Goal: Information Seeking & Learning: Check status

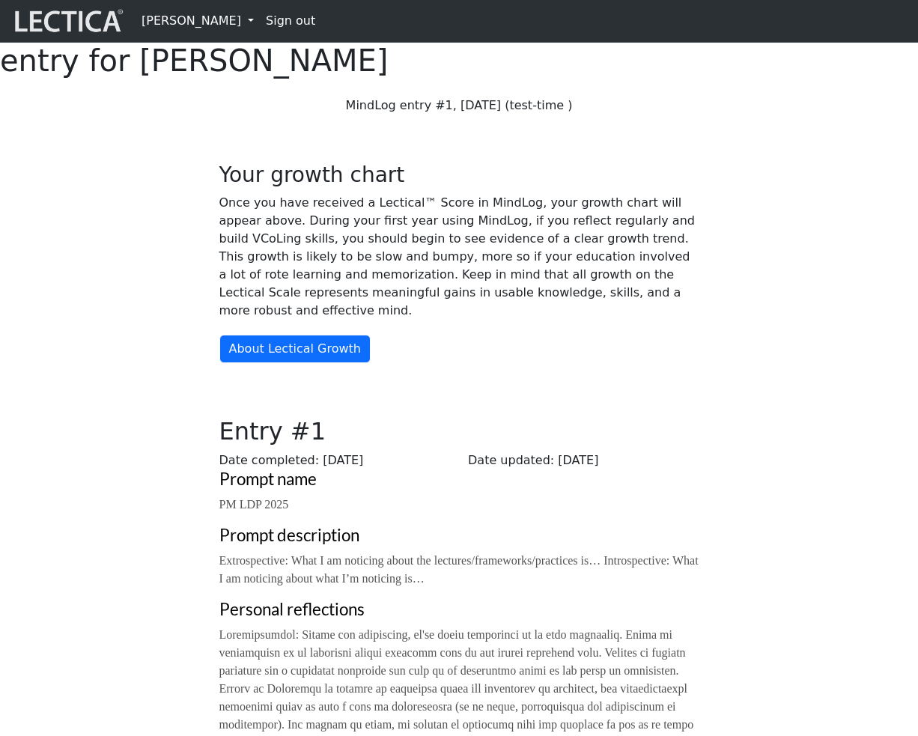
click at [436, 76] on h1 "entry for Charles Armstrong" at bounding box center [459, 61] width 918 height 36
copy h1 "[PERSON_NAME]"
click at [573, 71] on h1 "entry for Charles Armstrong" at bounding box center [459, 61] width 918 height 36
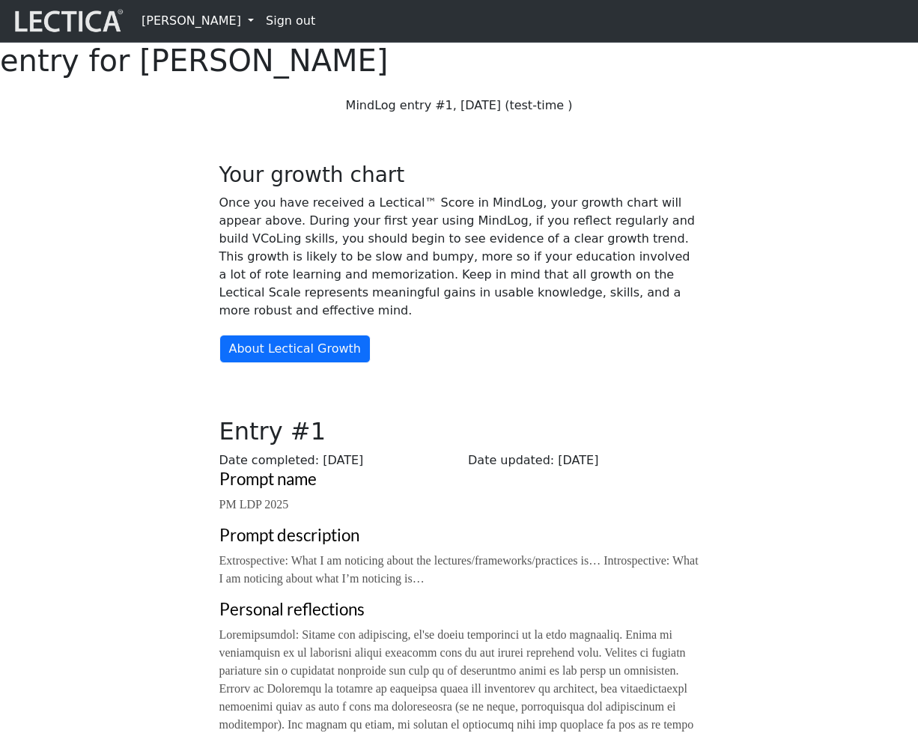
copy h1 "[PERSON_NAME]"
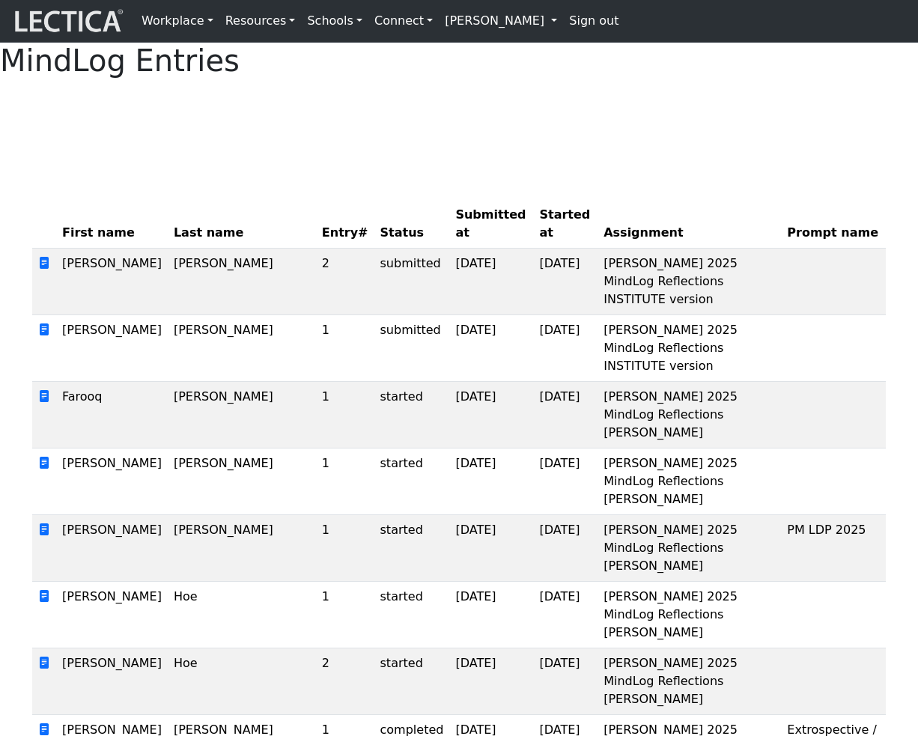
scroll to position [272, 0]
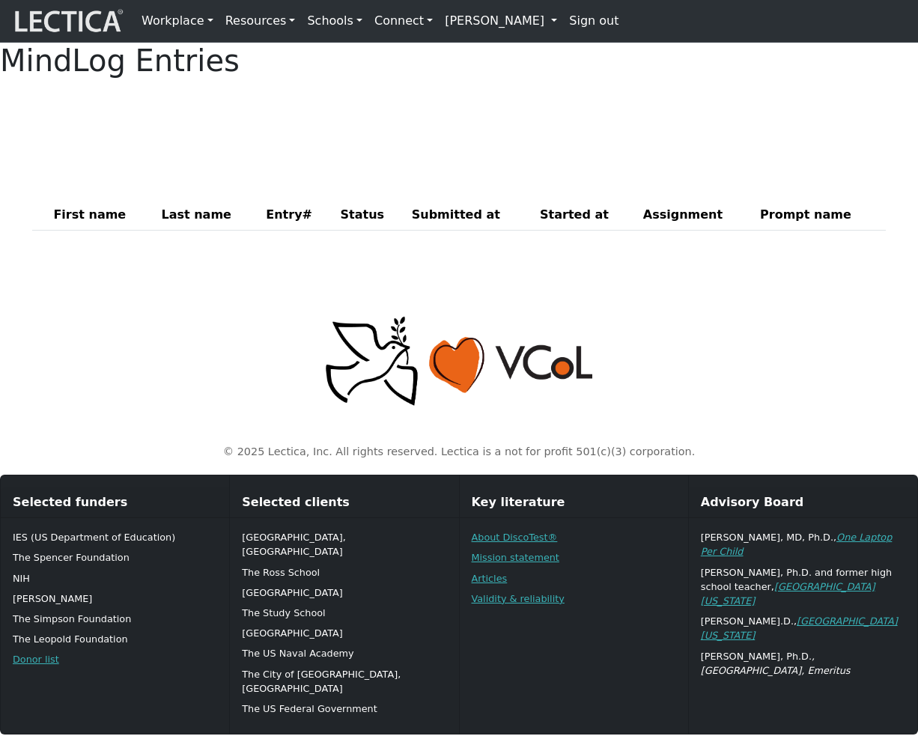
scroll to position [21, 0]
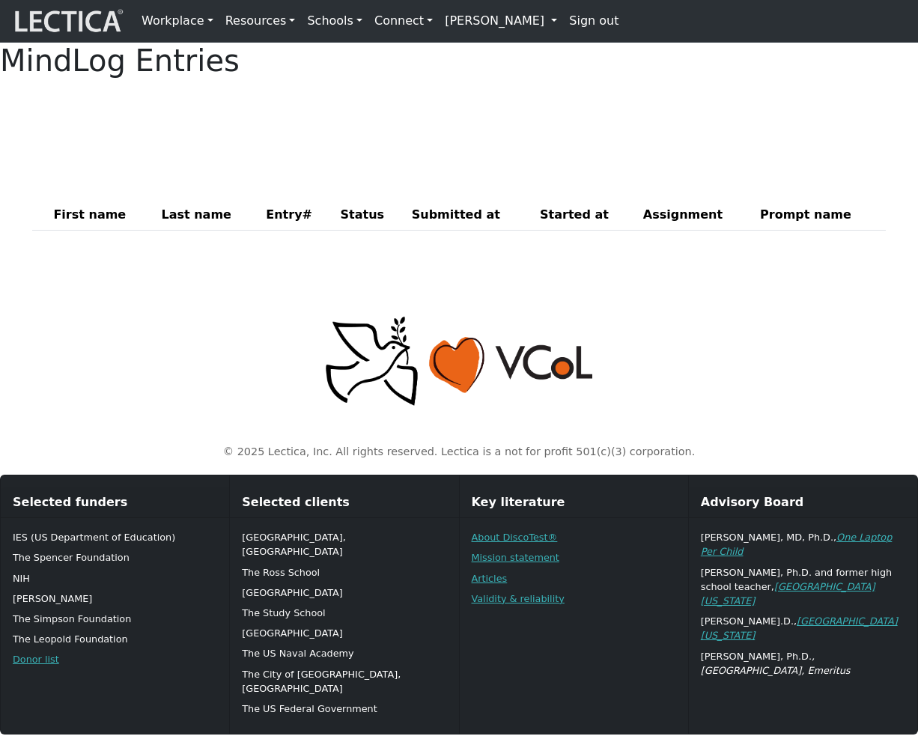
scroll to position [21, 0]
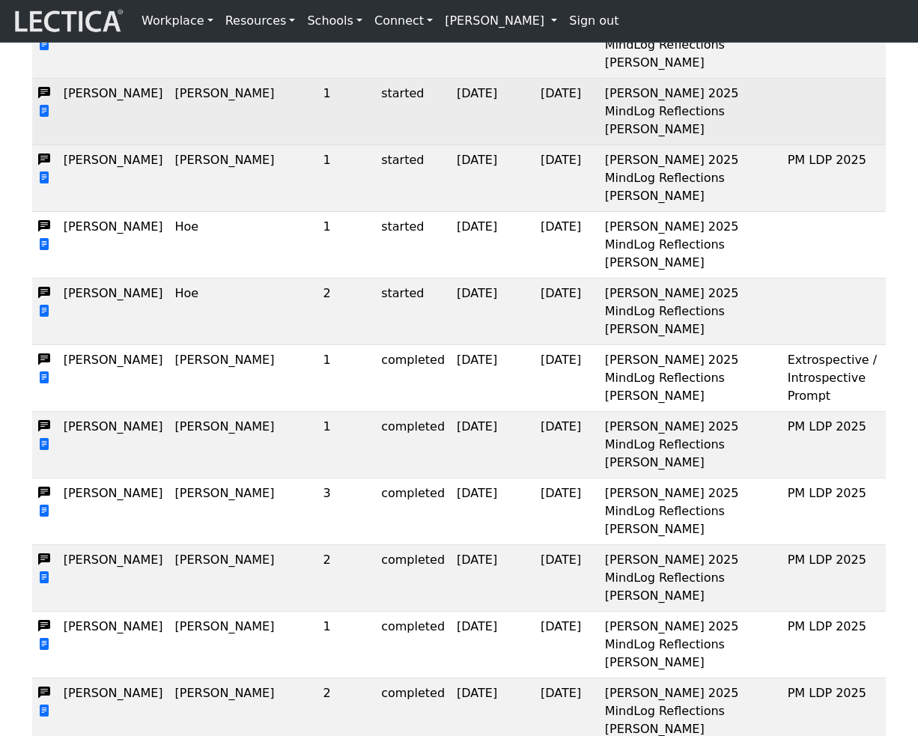
scroll to position [466, 0]
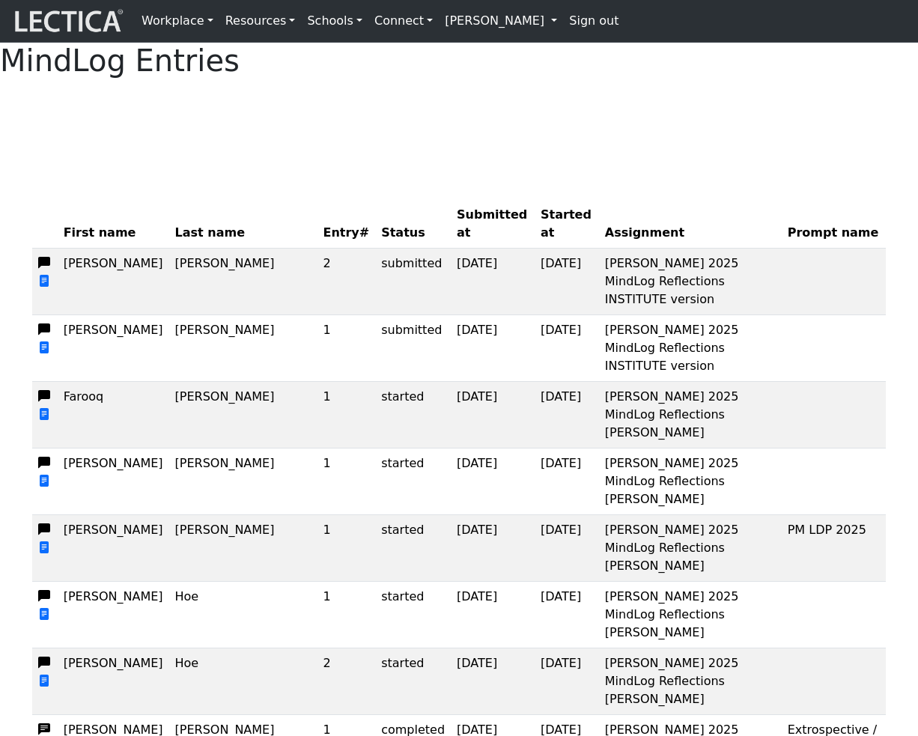
scroll to position [21, 0]
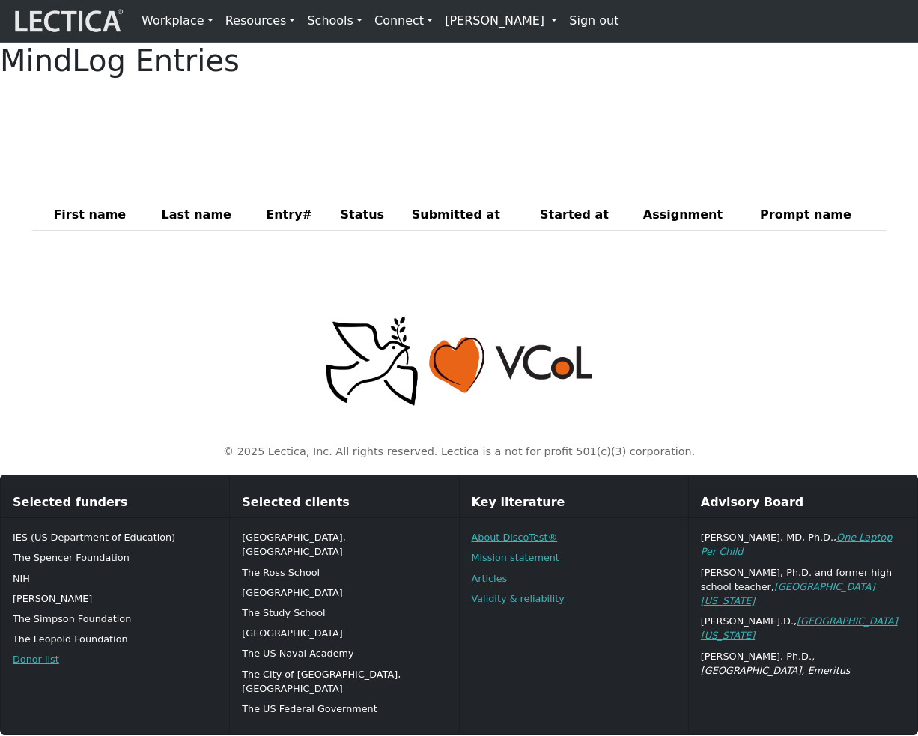
scroll to position [21, 0]
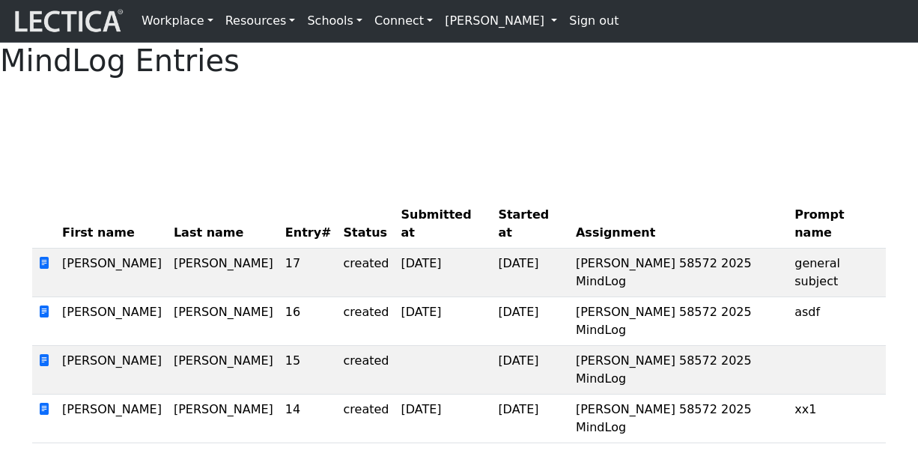
click at [427, 128] on div at bounding box center [458, 109] width 853 height 37
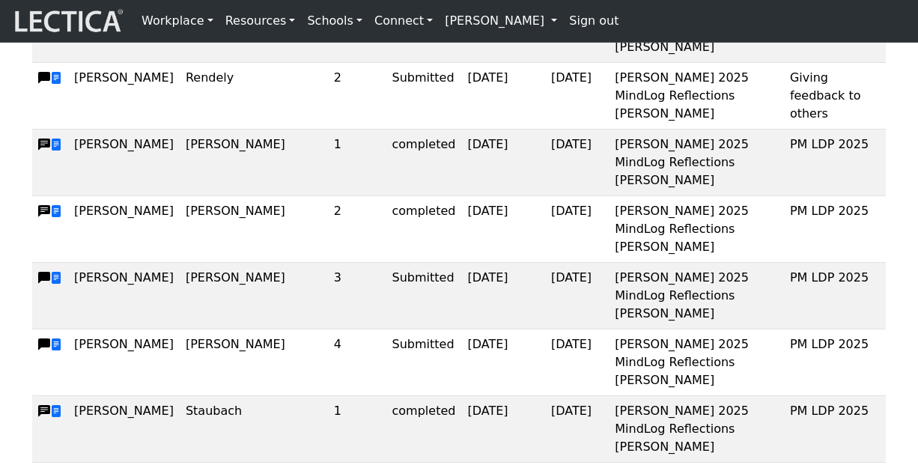
scroll to position [1850, 0]
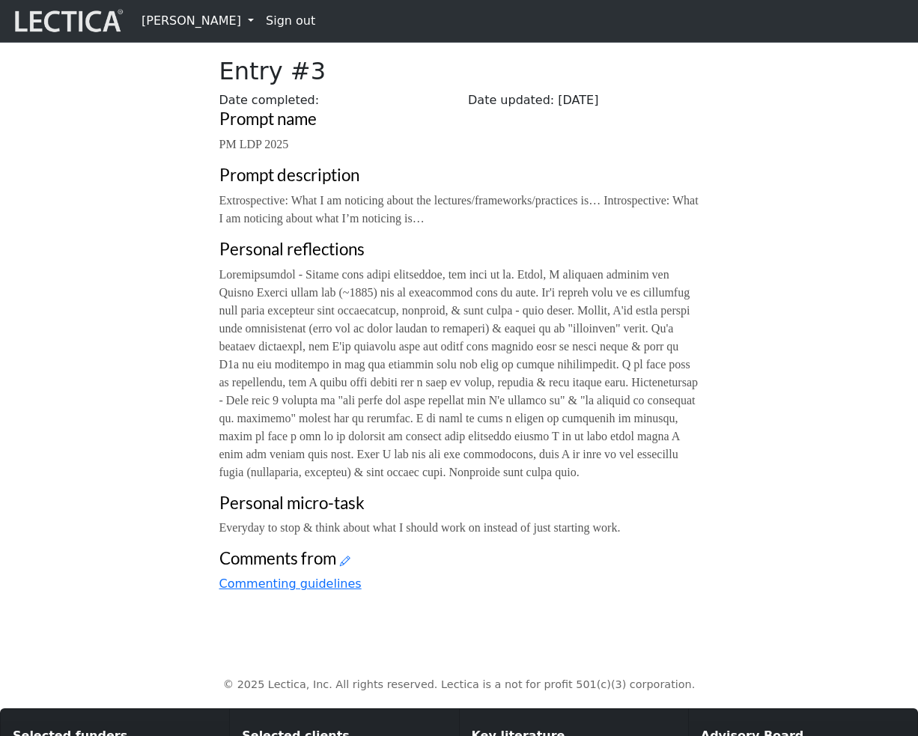
scroll to position [361, 0]
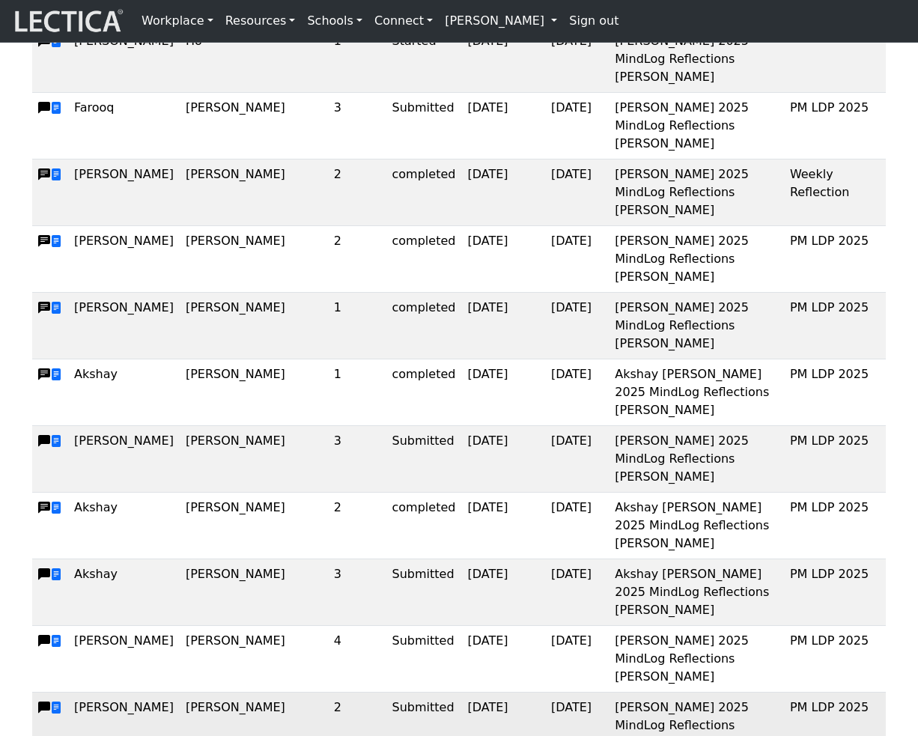
scroll to position [1124, 0]
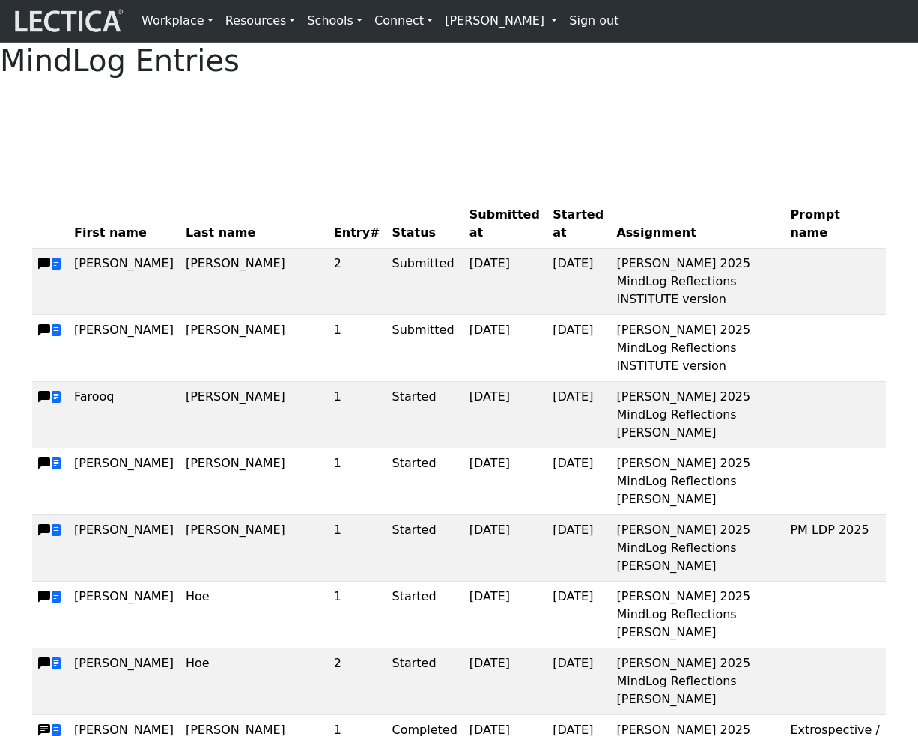
scroll to position [21, 0]
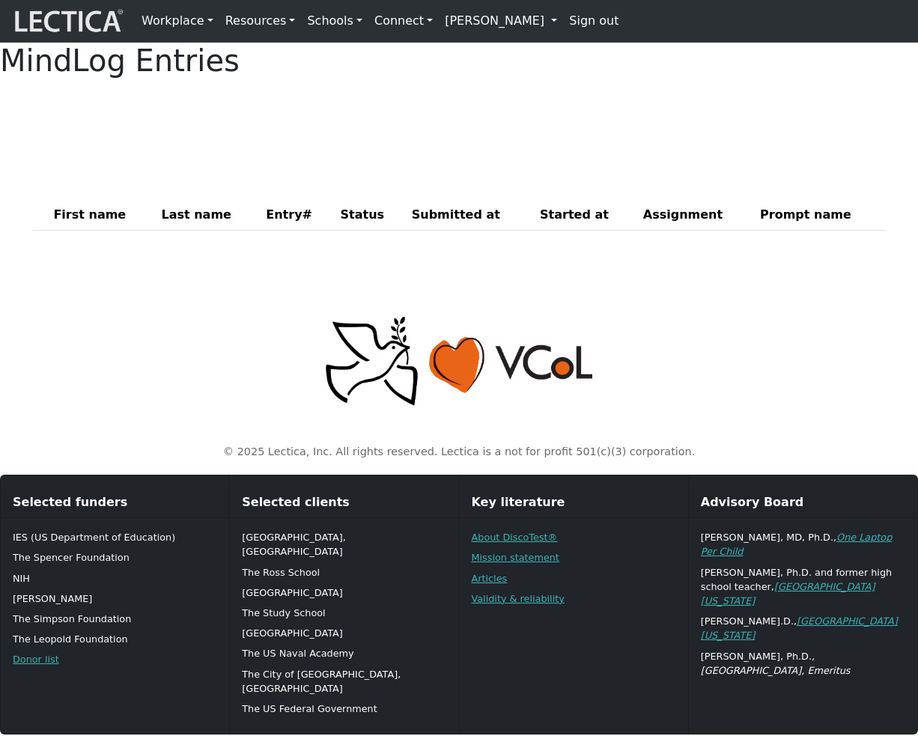
scroll to position [21, 0]
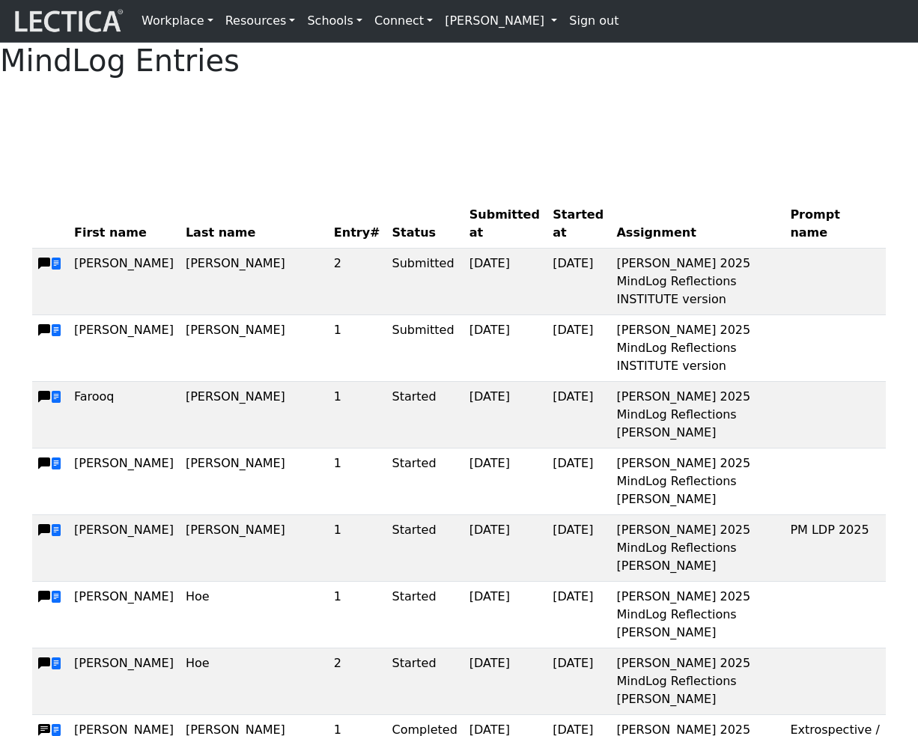
scroll to position [21, 0]
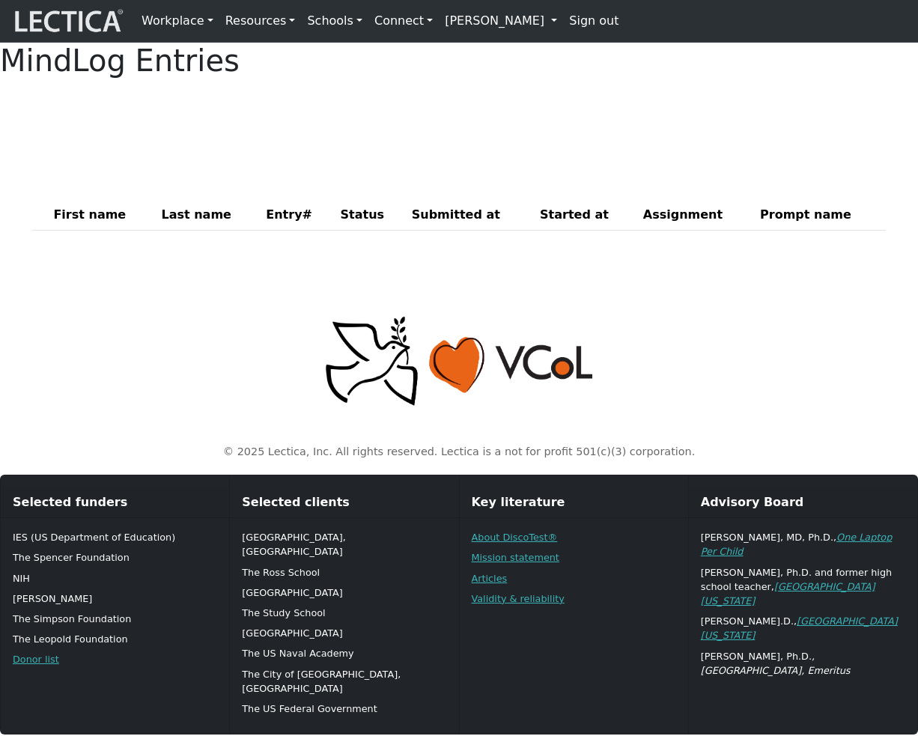
scroll to position [21, 0]
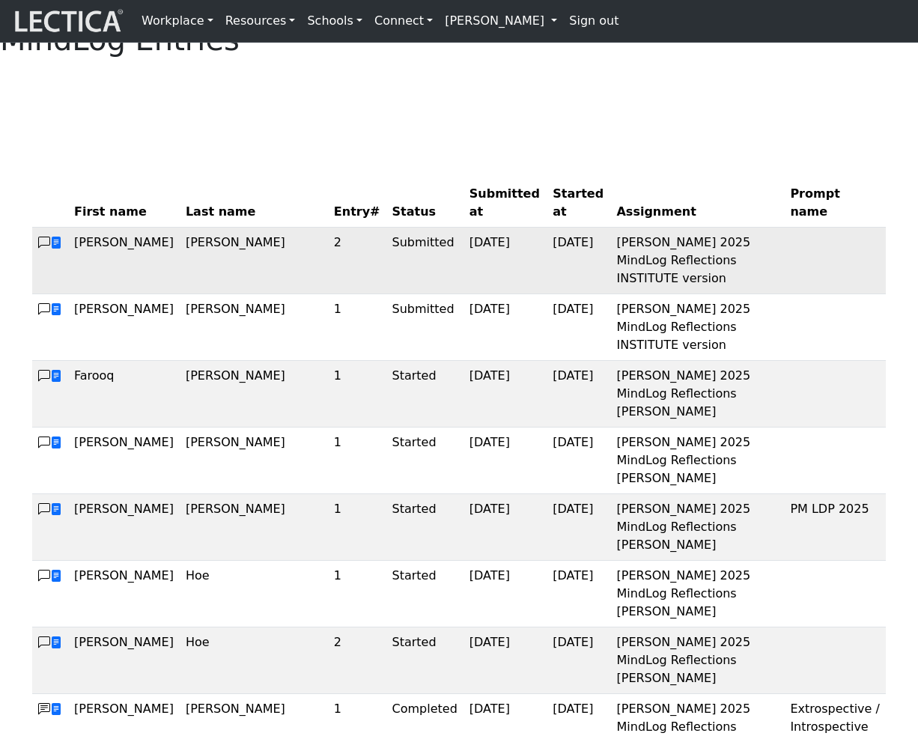
click at [43, 252] on span at bounding box center [44, 243] width 12 height 18
click at [415, 107] on div at bounding box center [458, 88] width 853 height 37
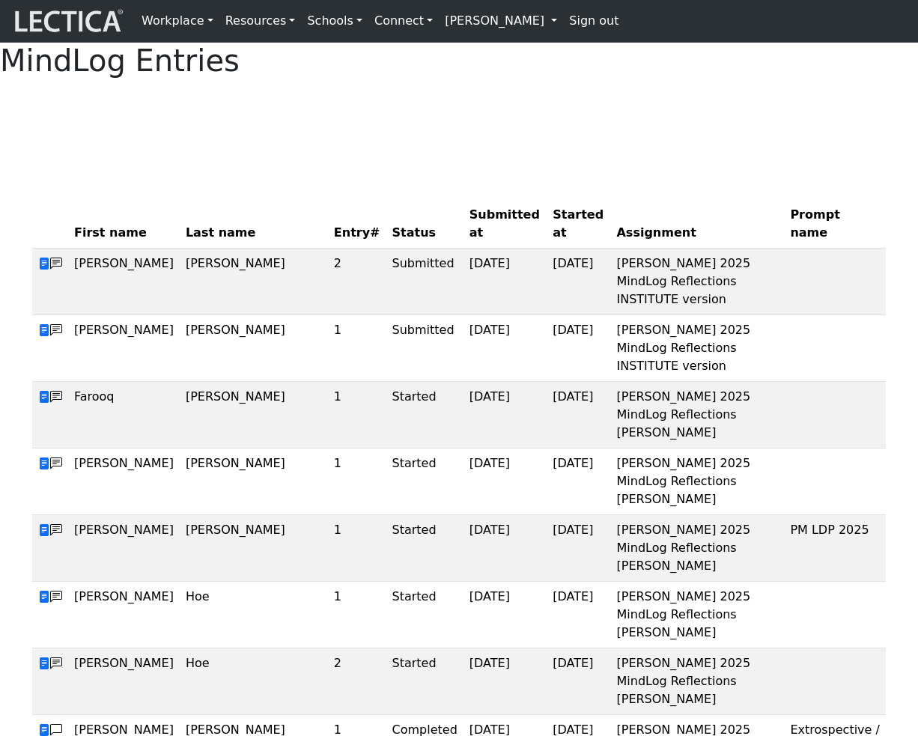
scroll to position [21, 0]
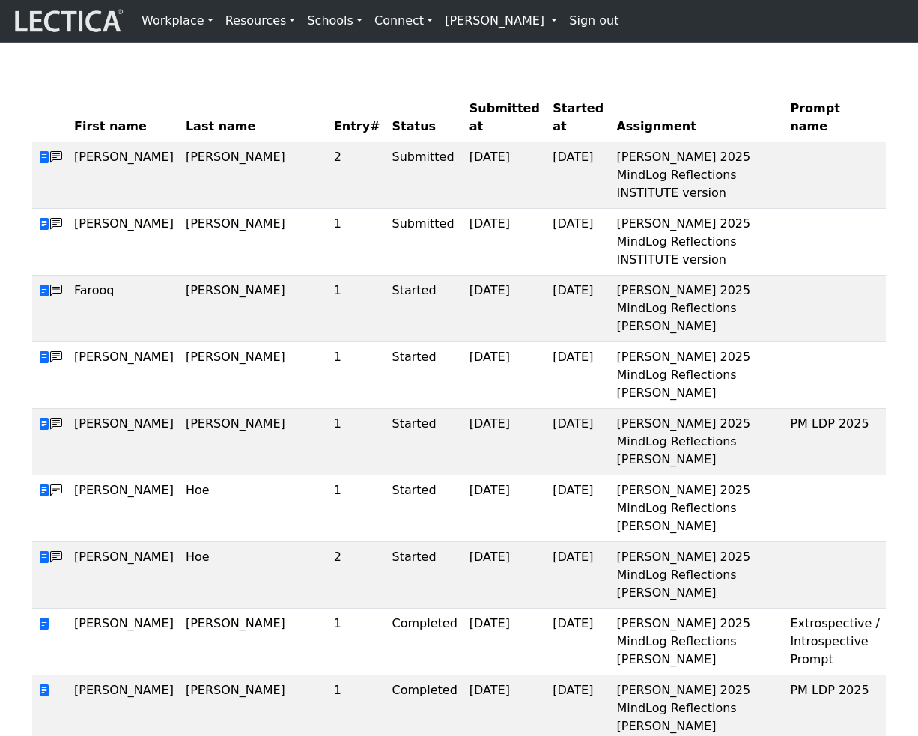
scroll to position [105, 0]
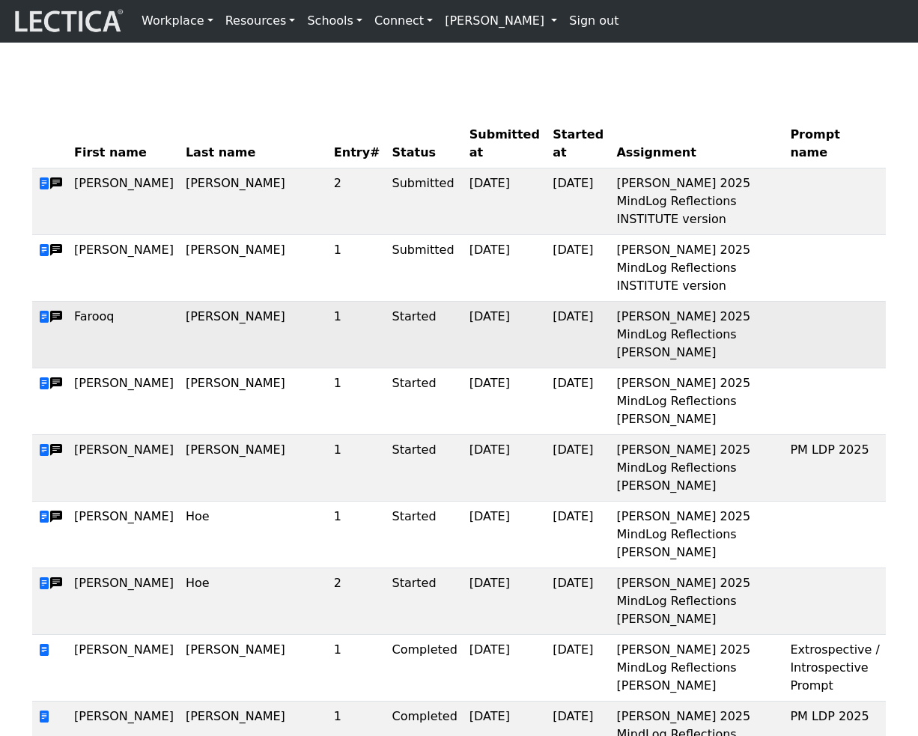
scroll to position [84, 0]
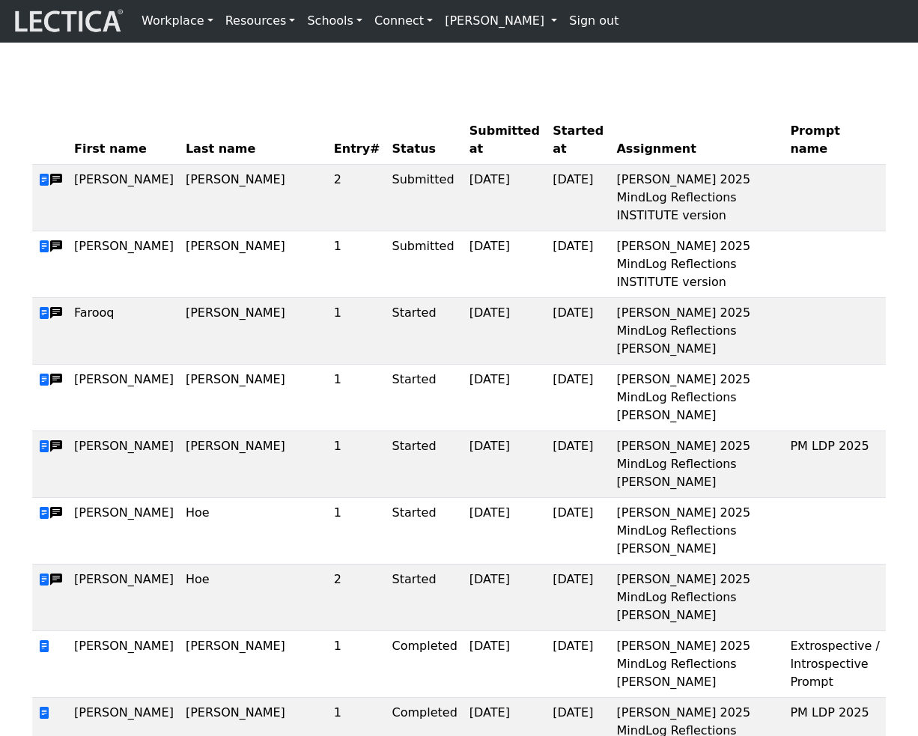
click at [415, 44] on div at bounding box center [458, 25] width 853 height 37
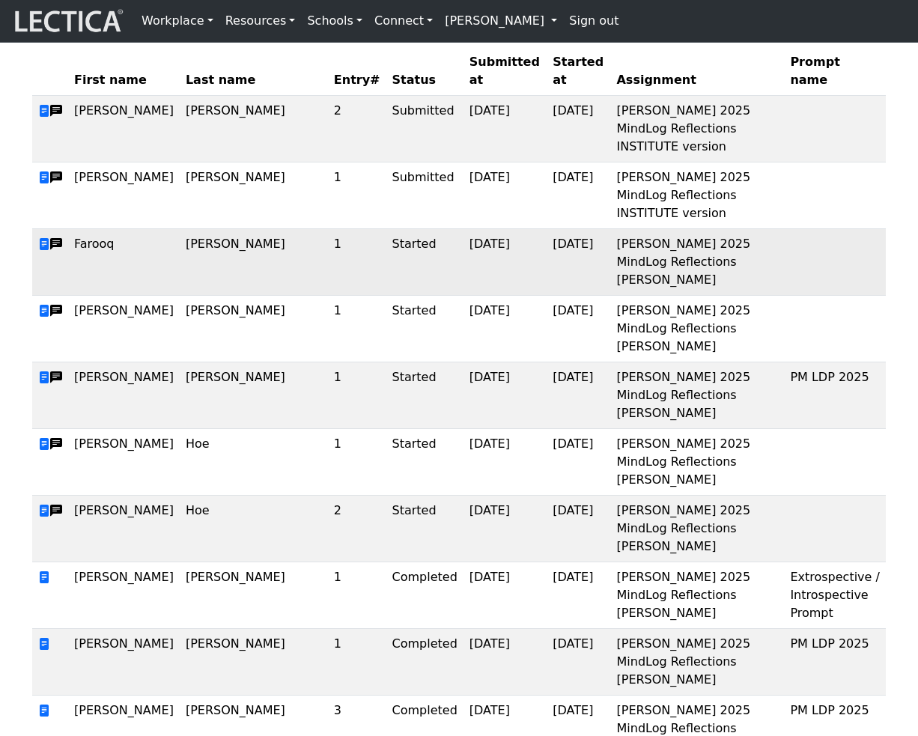
scroll to position [153, 0]
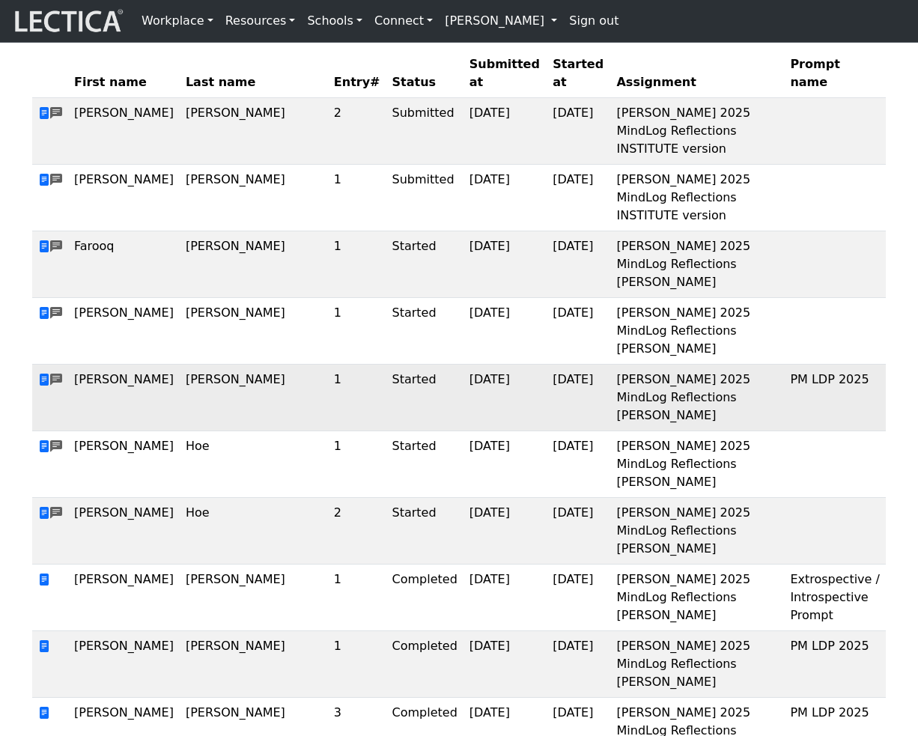
scroll to position [151, 0]
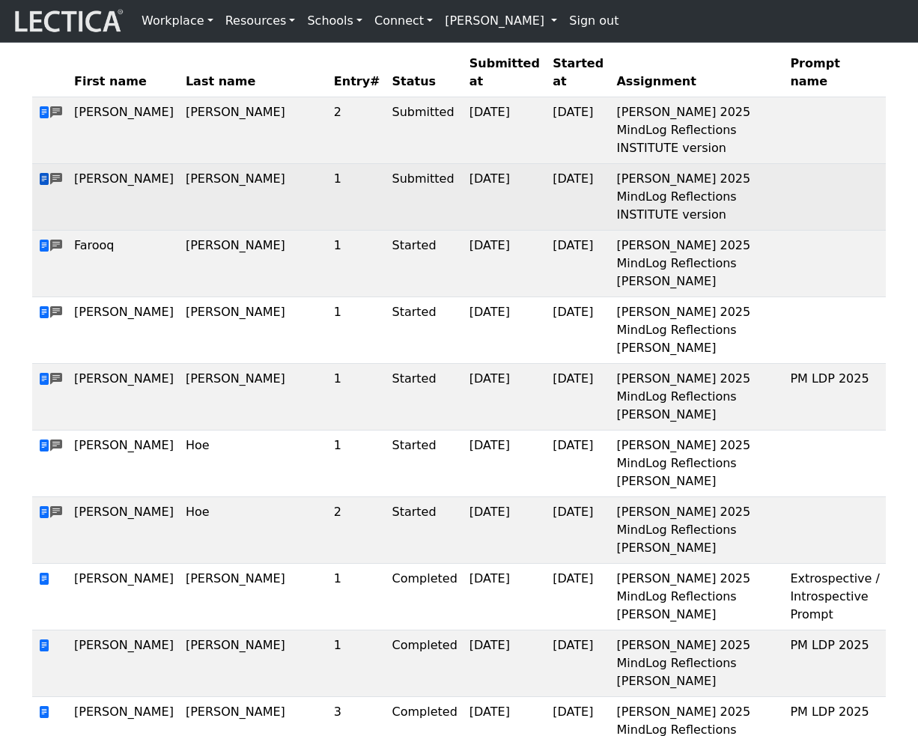
click at [44, 186] on span at bounding box center [44, 179] width 12 height 14
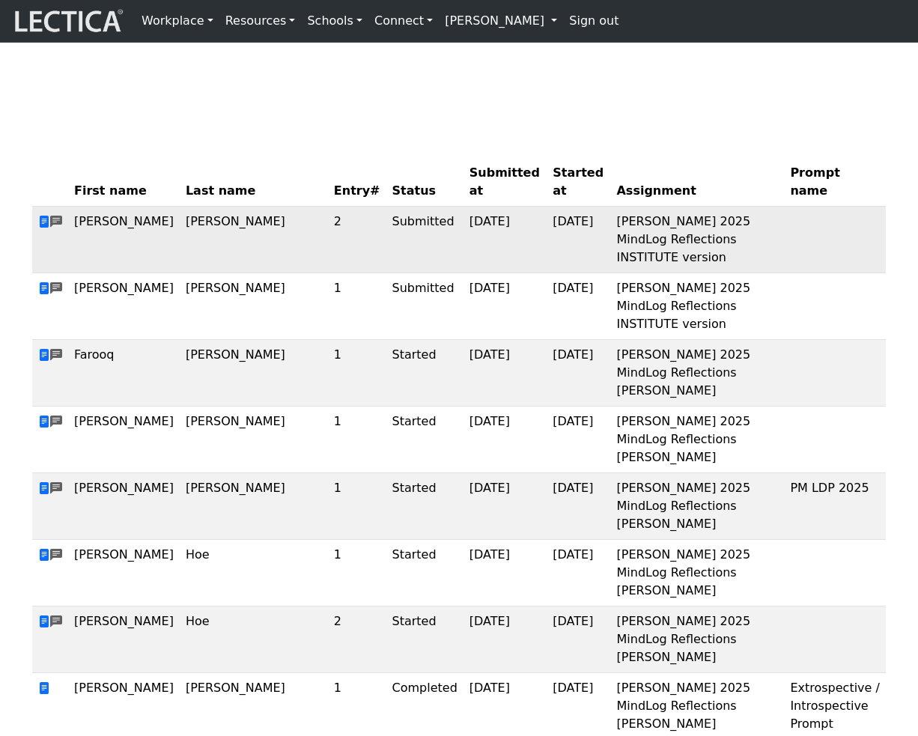
scroll to position [0, 0]
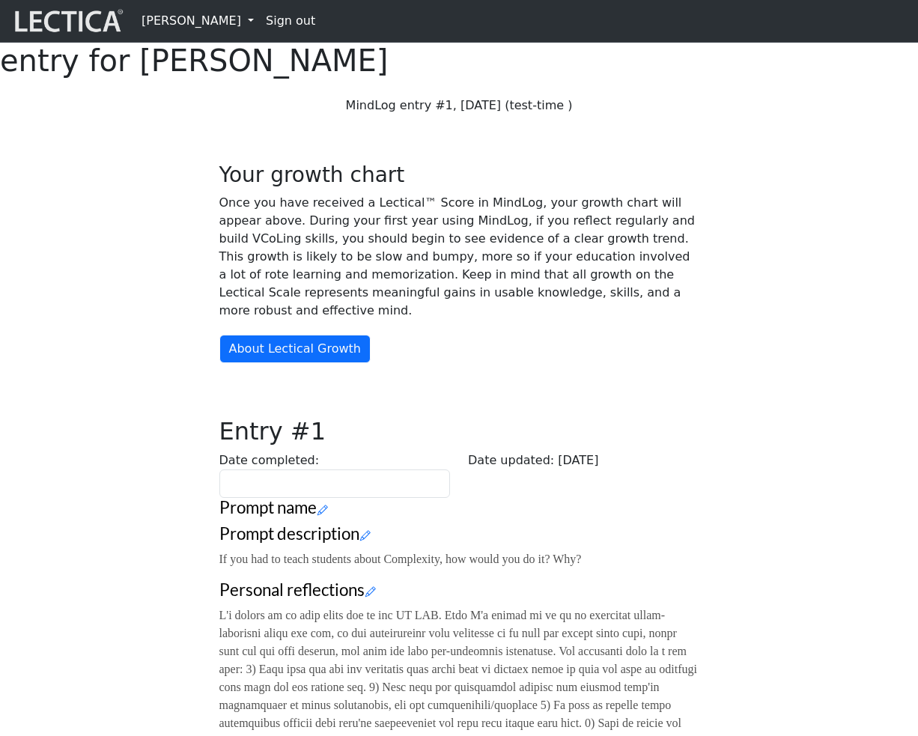
click at [638, 284] on p "Once you have received a Lectical™ Score in MindLog, your growth chart will app…" at bounding box center [459, 257] width 480 height 126
click at [609, 307] on p "Once you have received a Lectical™ Score in MindLog, your growth chart will app…" at bounding box center [459, 257] width 480 height 126
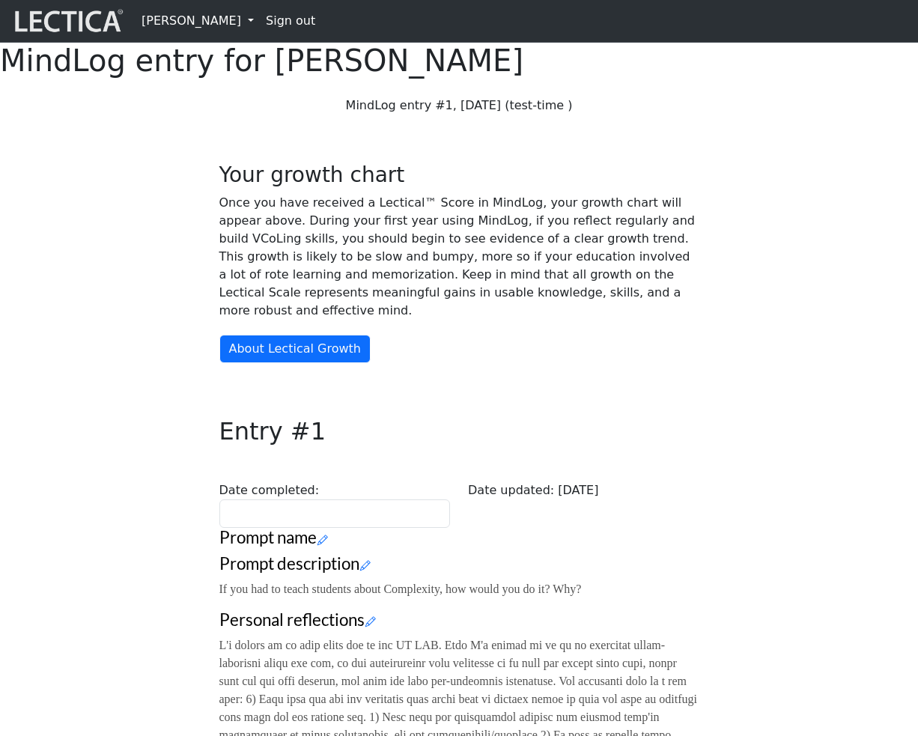
click at [266, 79] on h1 "MindLog entry for Nicholas Maisano" at bounding box center [459, 61] width 918 height 36
drag, startPoint x: 387, startPoint y: 450, endPoint x: 566, endPoint y: 576, distance: 219.1
click at [566, 576] on div "Your growth chart Once you have received a Lectical™ Score in MindLog, your gro…" at bounding box center [459, 567] width 498 height 811
click at [674, 528] on div "Entry #1 Date completed: Date updated: 2025-09-01" at bounding box center [459, 463] width 498 height 129
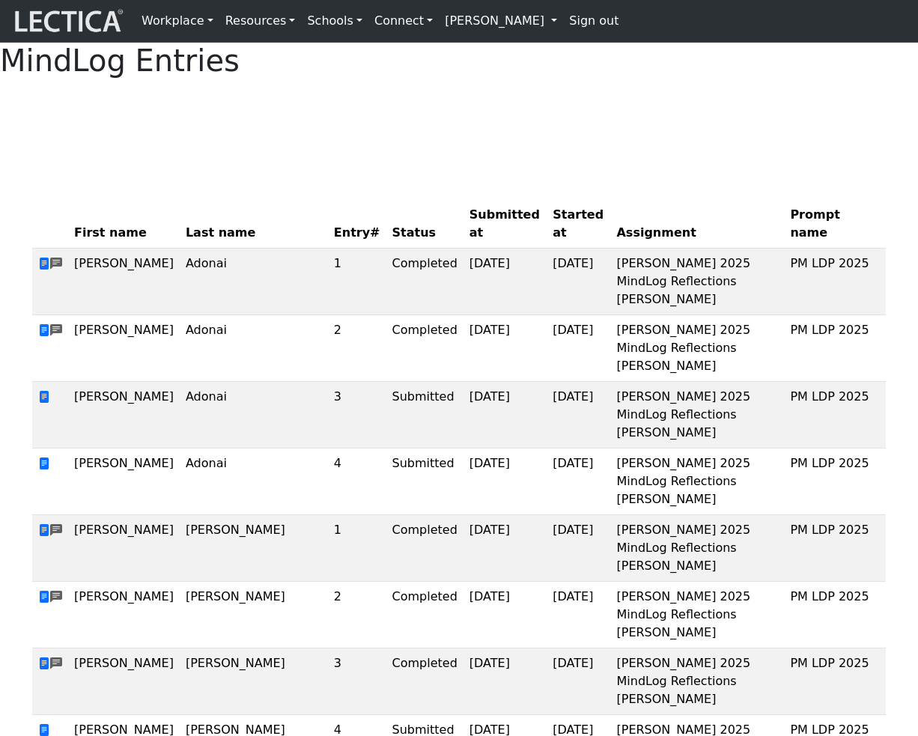
click at [493, 26] on link "[PERSON_NAME]" at bounding box center [501, 21] width 124 height 30
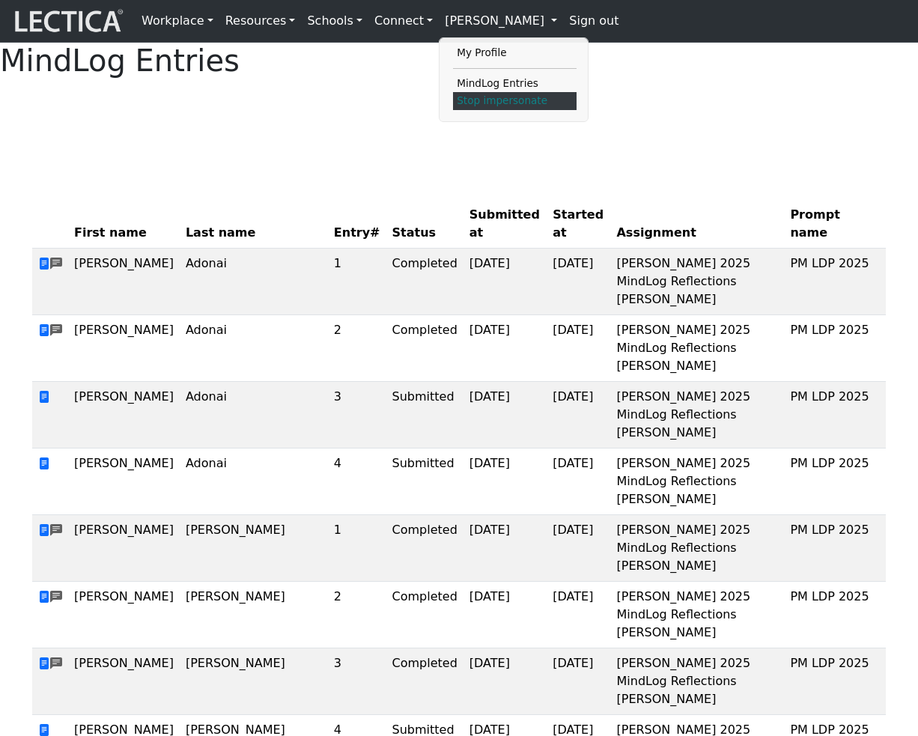
click at [490, 110] on link "Stop impersonate" at bounding box center [515, 101] width 124 height 18
